Goal: Task Accomplishment & Management: Use online tool/utility

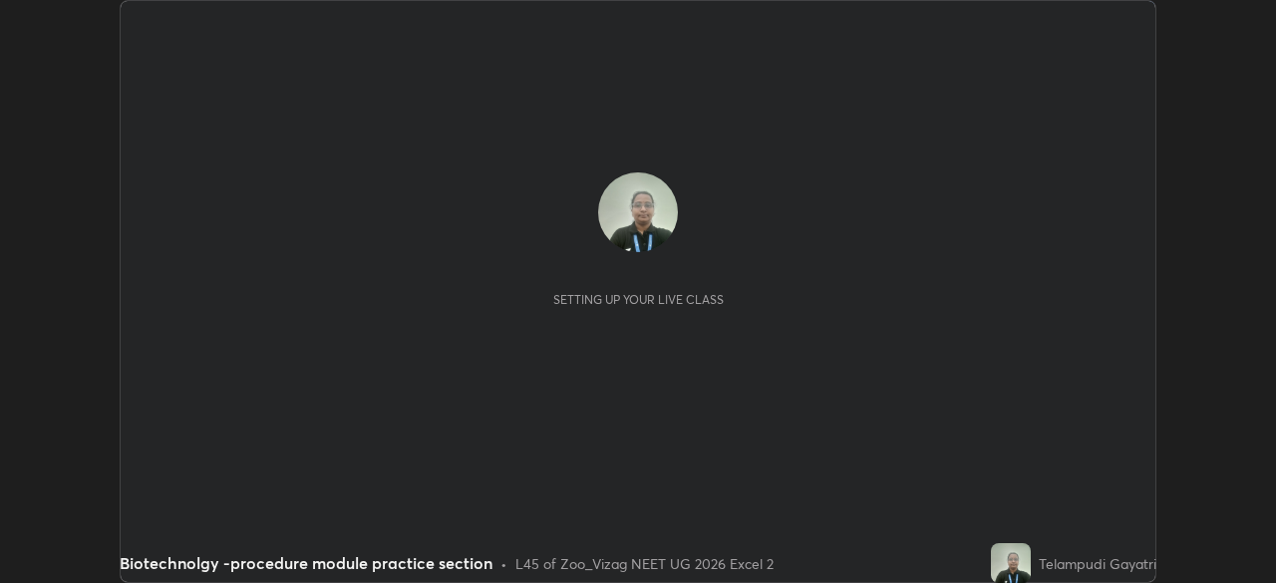
scroll to position [583, 1275]
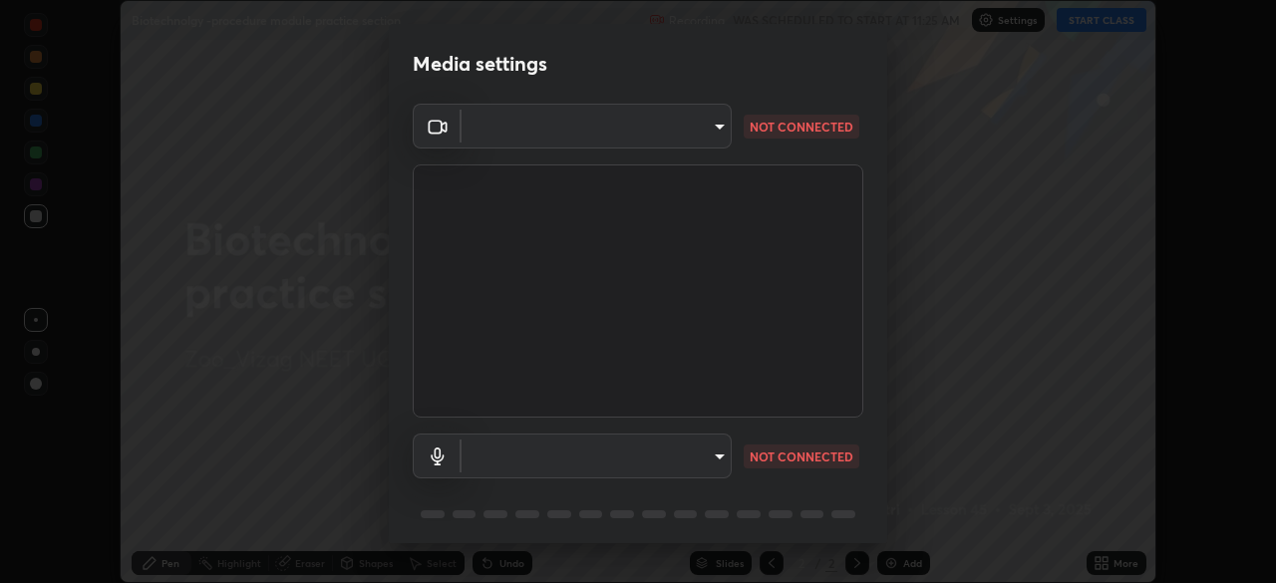
type input "9030359f7c1cf0004fce98ac6cf02813a309f03a5d2a02a0d6cb05d96ece7ecb"
type input "58badc799dd79e5c4291eb963c5bc4db382abaa5d9ef067596152dbe5c7e72c8"
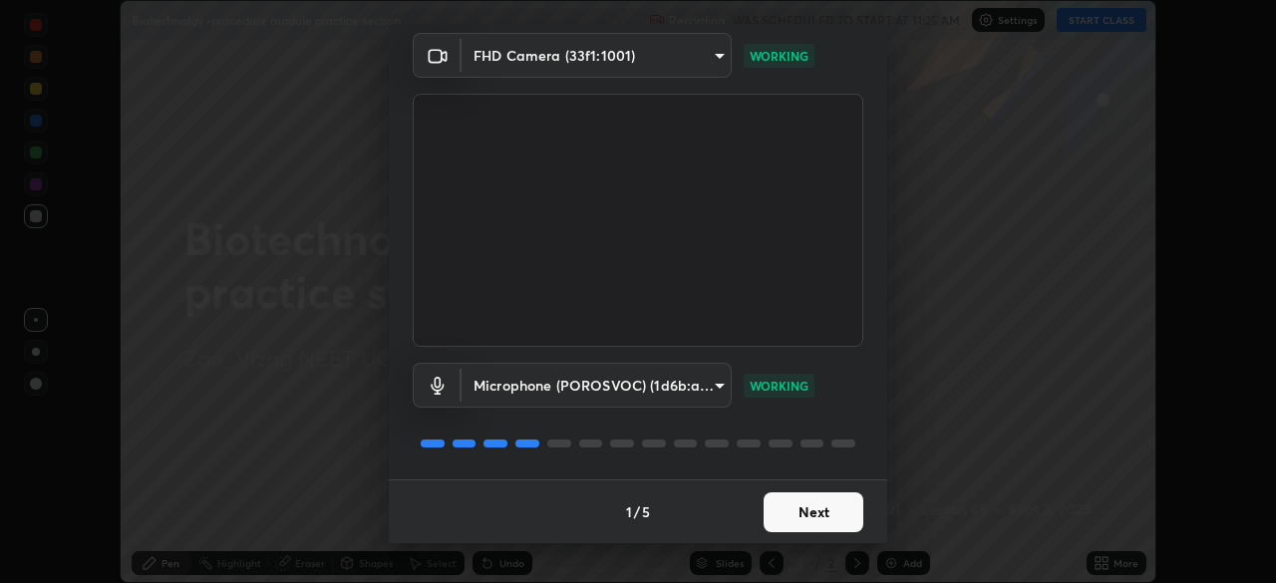
click at [821, 515] on button "Next" at bounding box center [814, 513] width 100 height 40
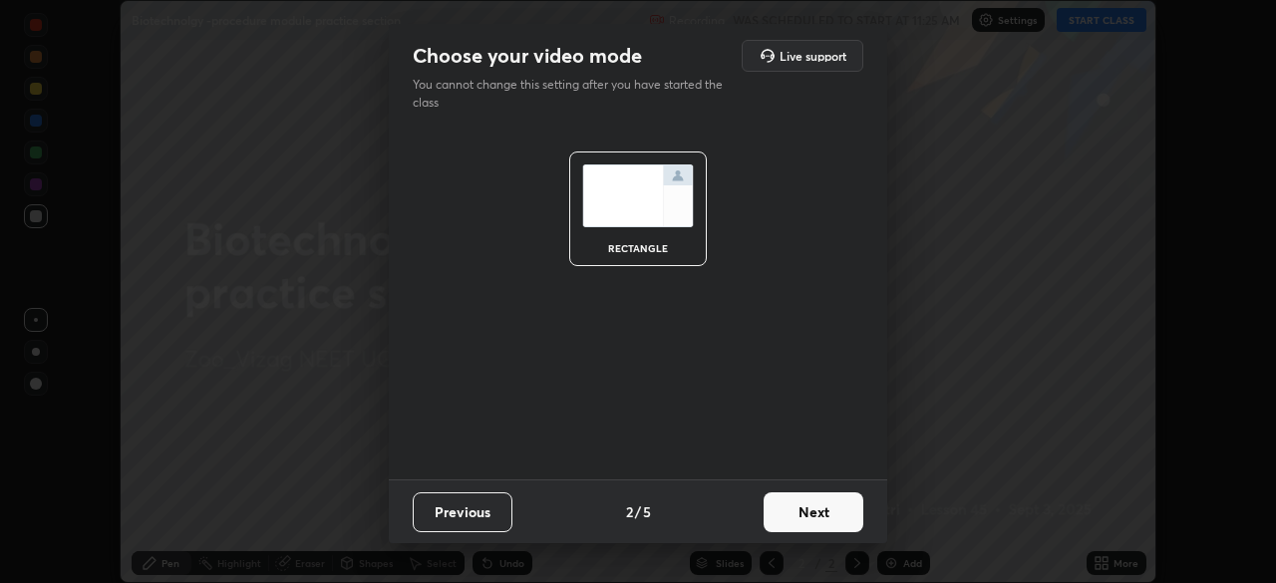
scroll to position [0, 0]
click at [823, 520] on button "Next" at bounding box center [814, 513] width 100 height 40
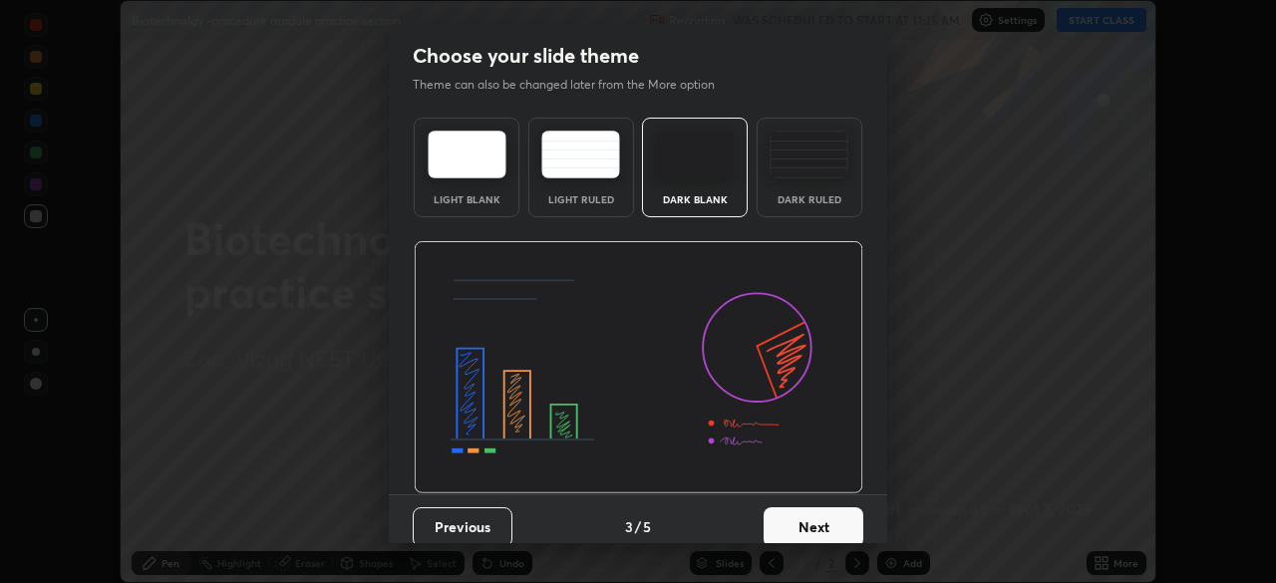
click at [821, 527] on button "Next" at bounding box center [814, 527] width 100 height 40
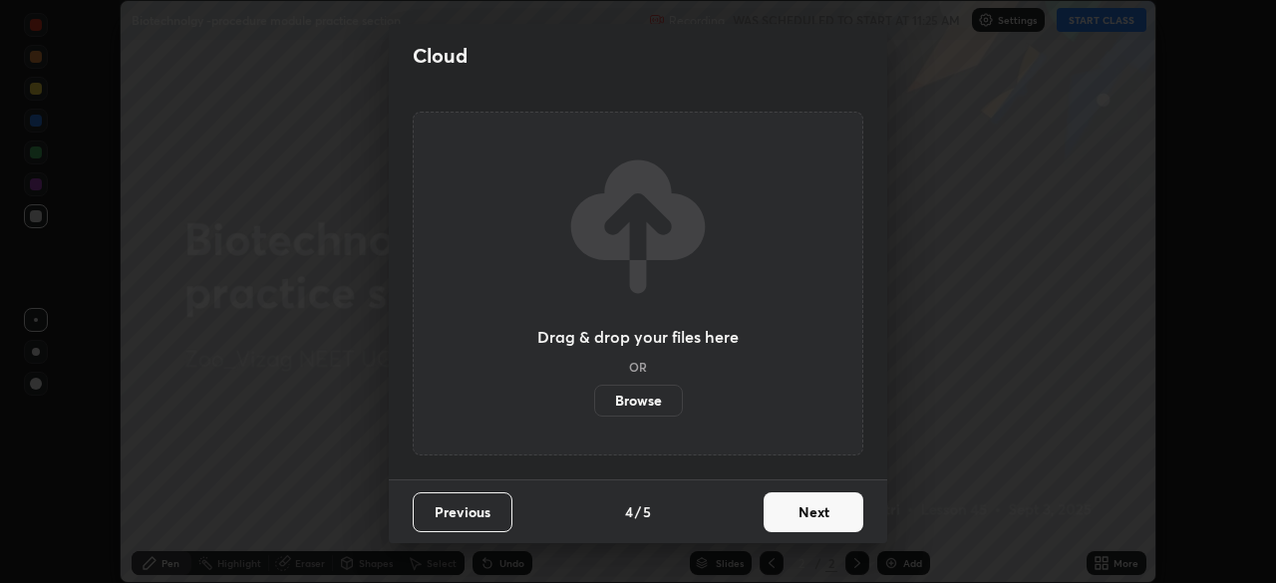
click at [821, 523] on button "Next" at bounding box center [814, 513] width 100 height 40
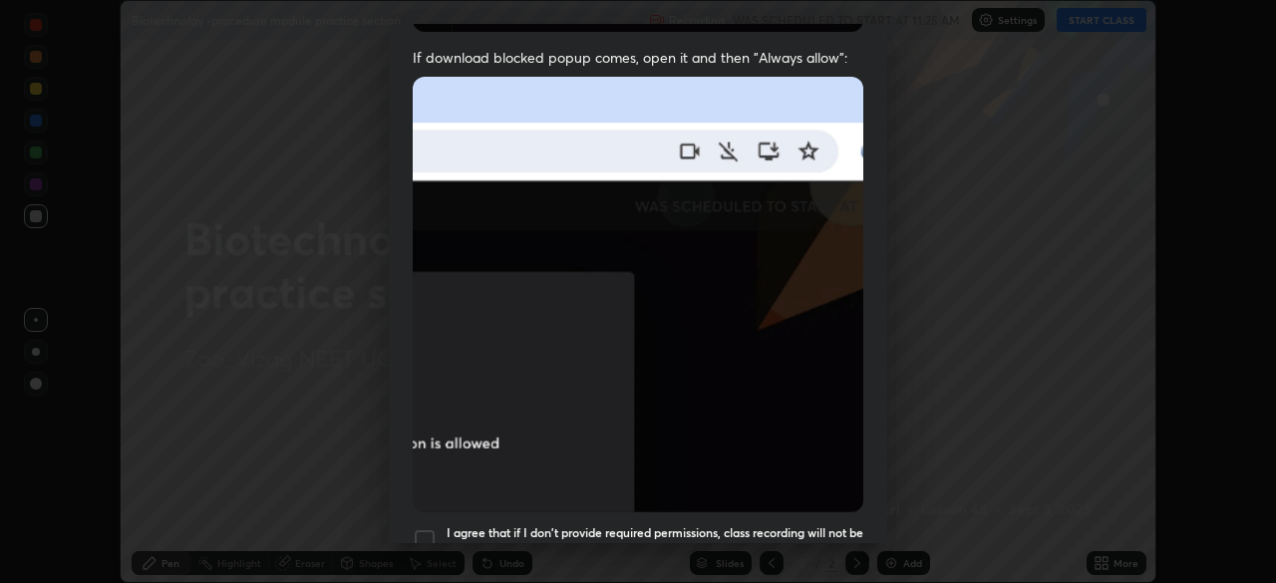
scroll to position [478, 0]
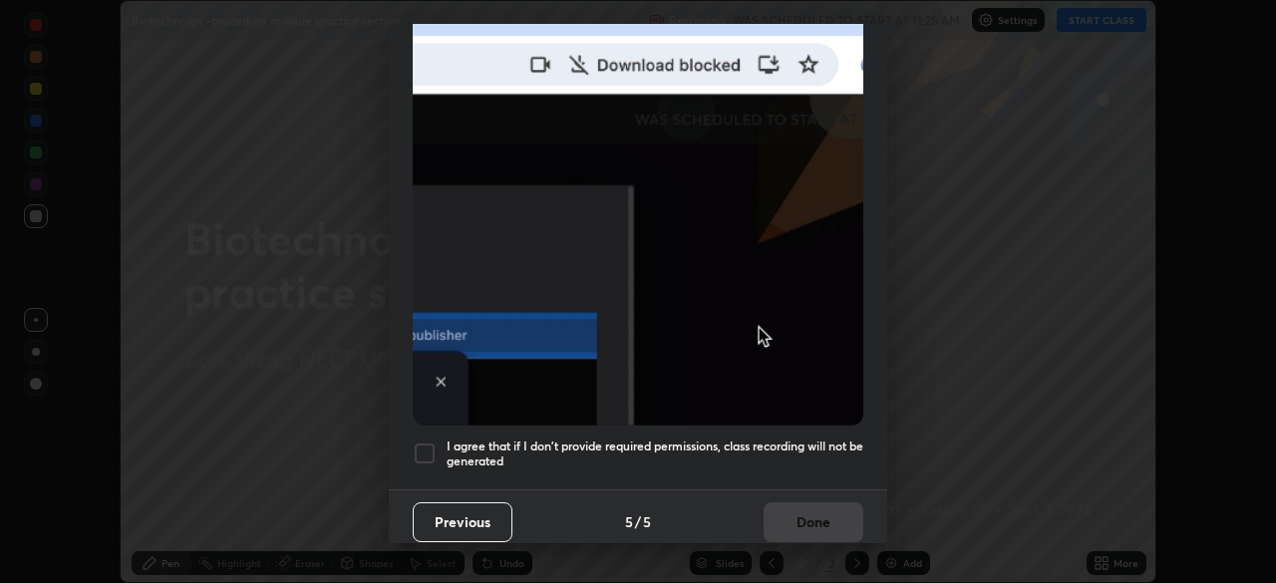
click at [433, 442] on div at bounding box center [425, 454] width 24 height 24
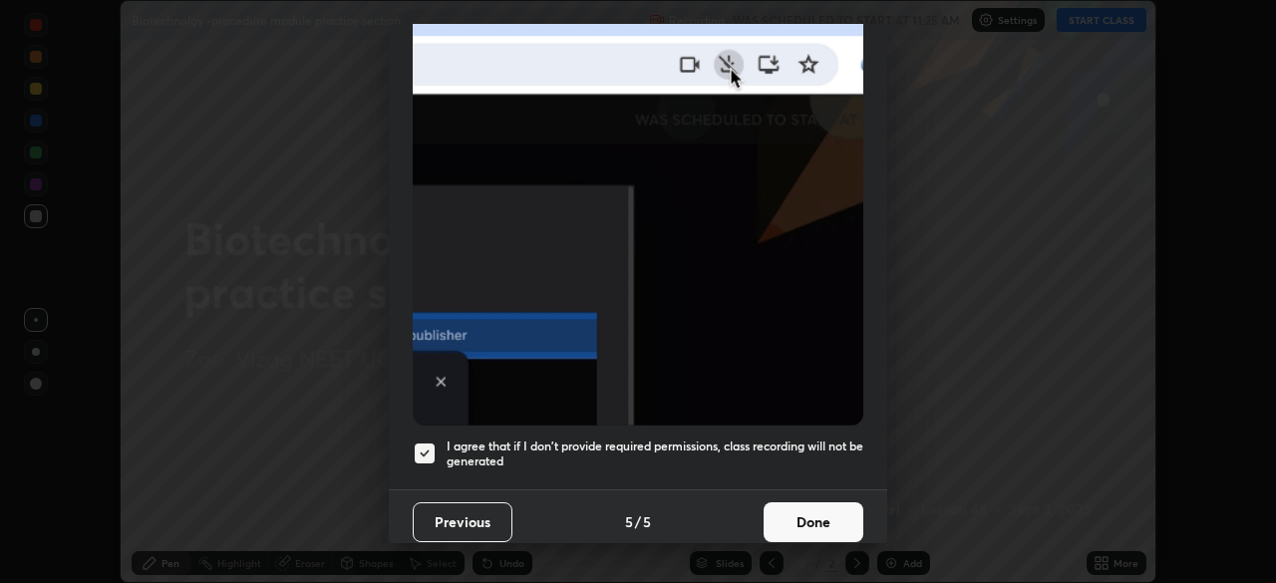
click at [820, 516] on button "Done" at bounding box center [814, 523] width 100 height 40
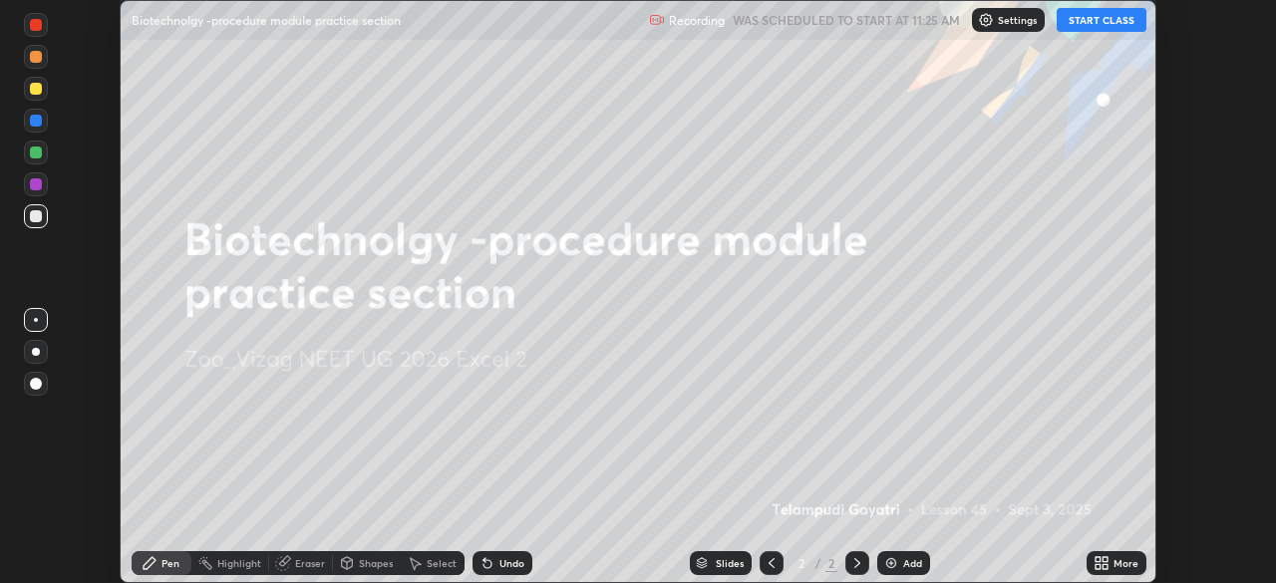
click at [1119, 24] on button "START CLASS" at bounding box center [1102, 20] width 90 height 24
